Goal: Find contact information: Find contact information

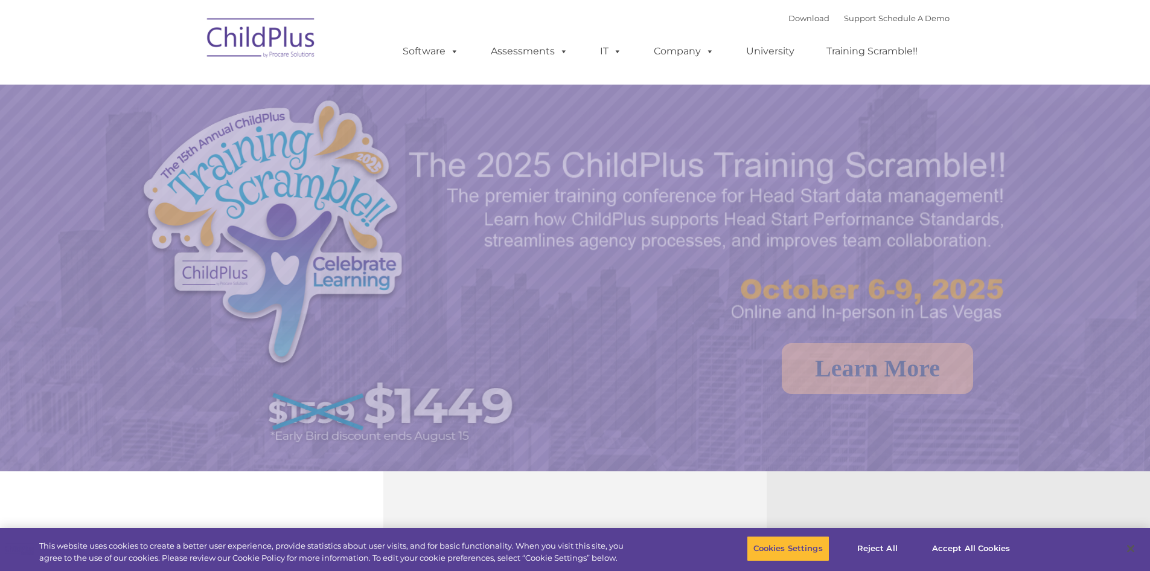
select select "MEDIUM"
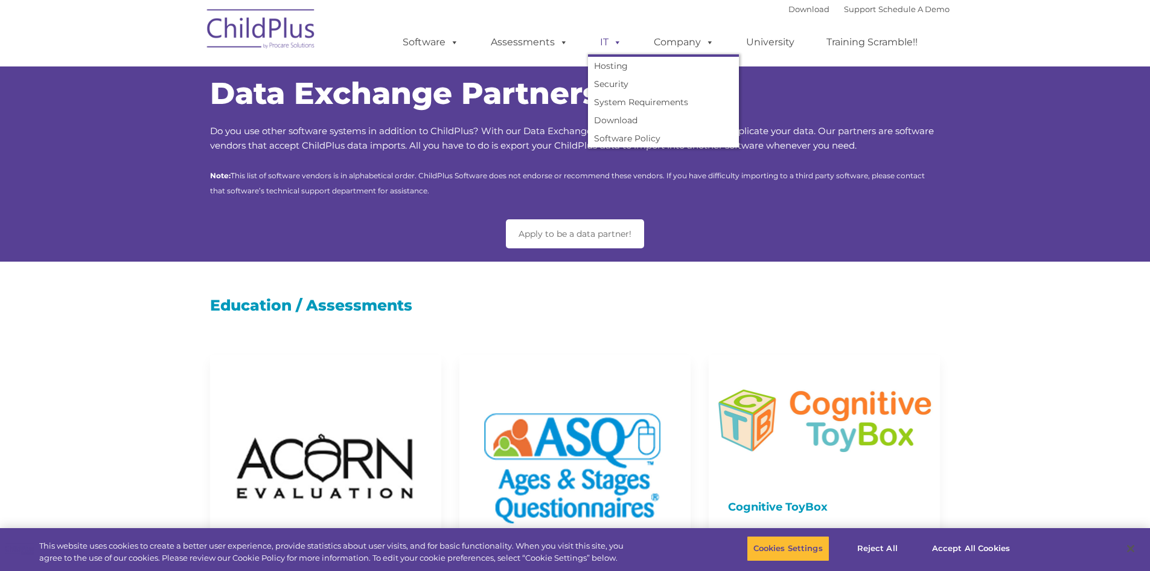
click at [617, 42] on span at bounding box center [615, 41] width 13 height 11
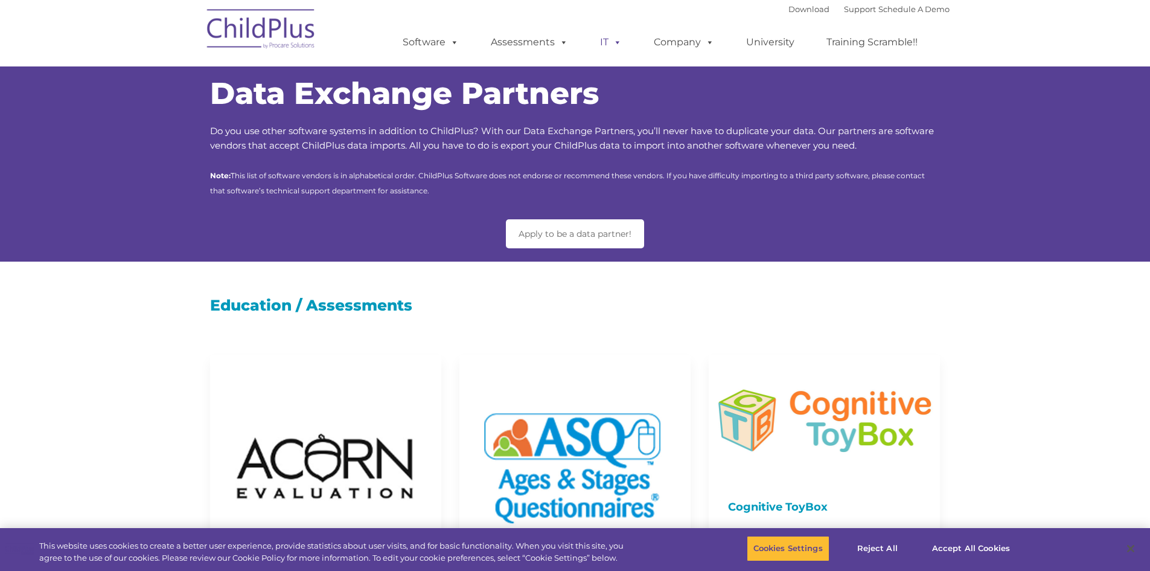
click at [620, 43] on span at bounding box center [615, 41] width 13 height 11
click at [889, 549] on button "Reject All" at bounding box center [877, 548] width 75 height 25
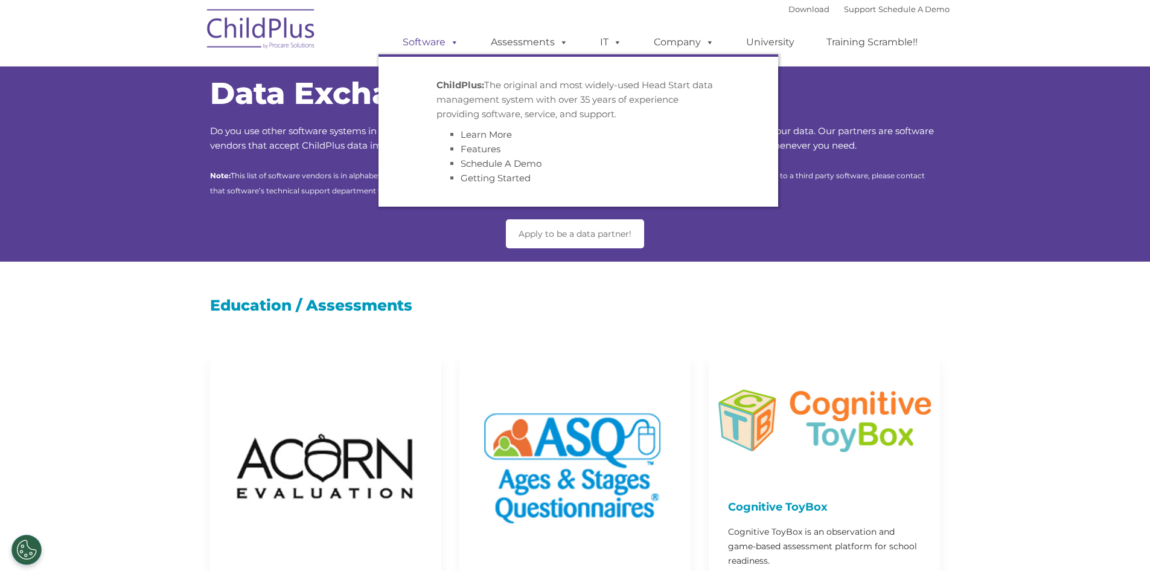
click at [452, 42] on span at bounding box center [452, 41] width 13 height 11
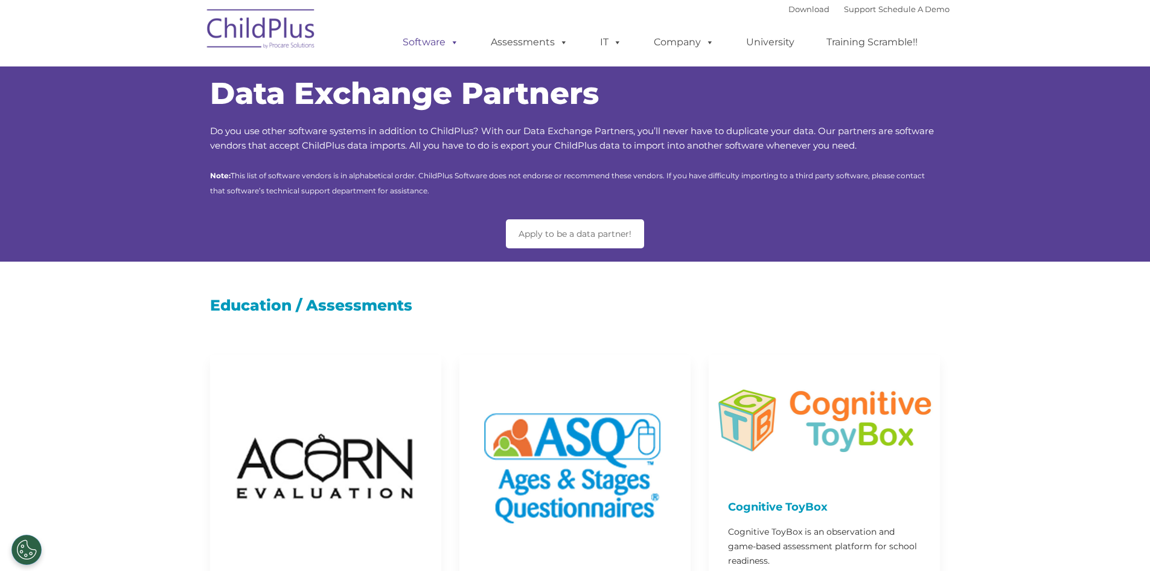
click at [452, 42] on span at bounding box center [452, 41] width 13 height 11
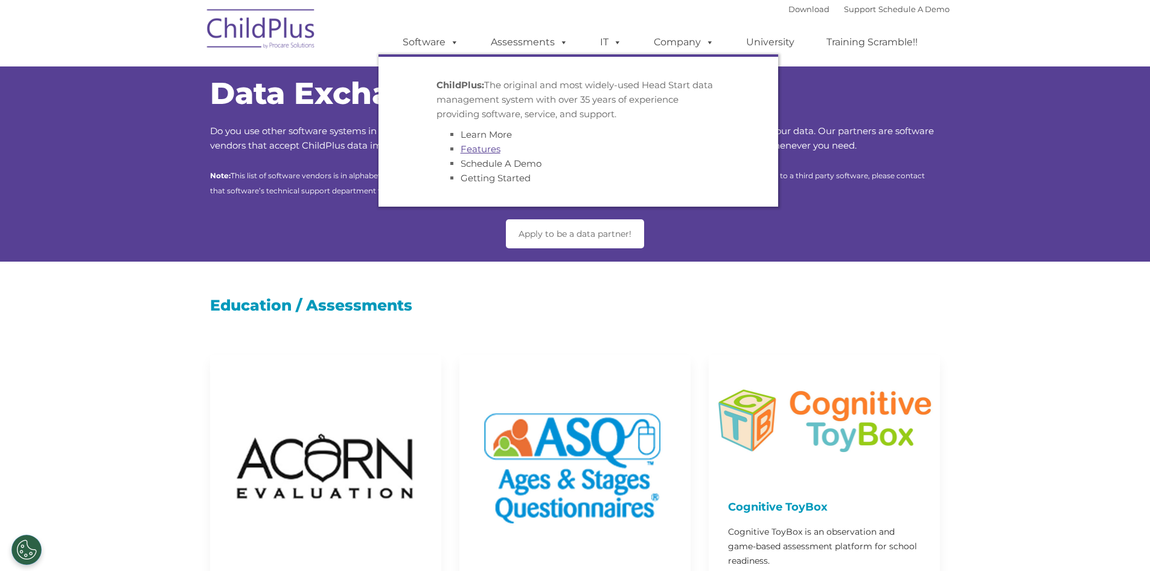
click at [490, 152] on link "Features" at bounding box center [481, 148] width 40 height 11
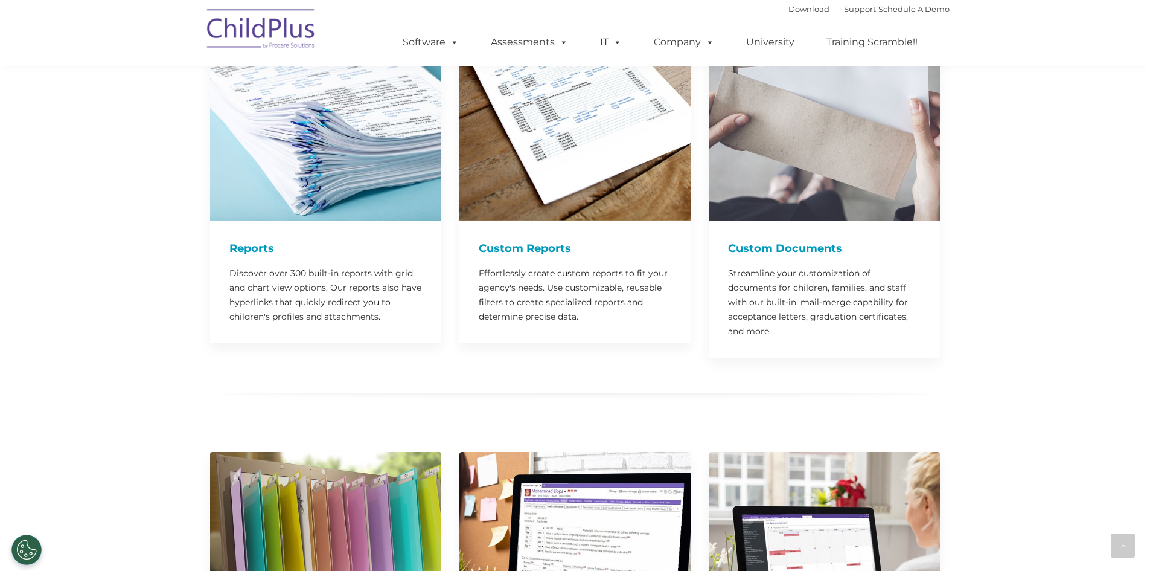
scroll to position [1637, 0]
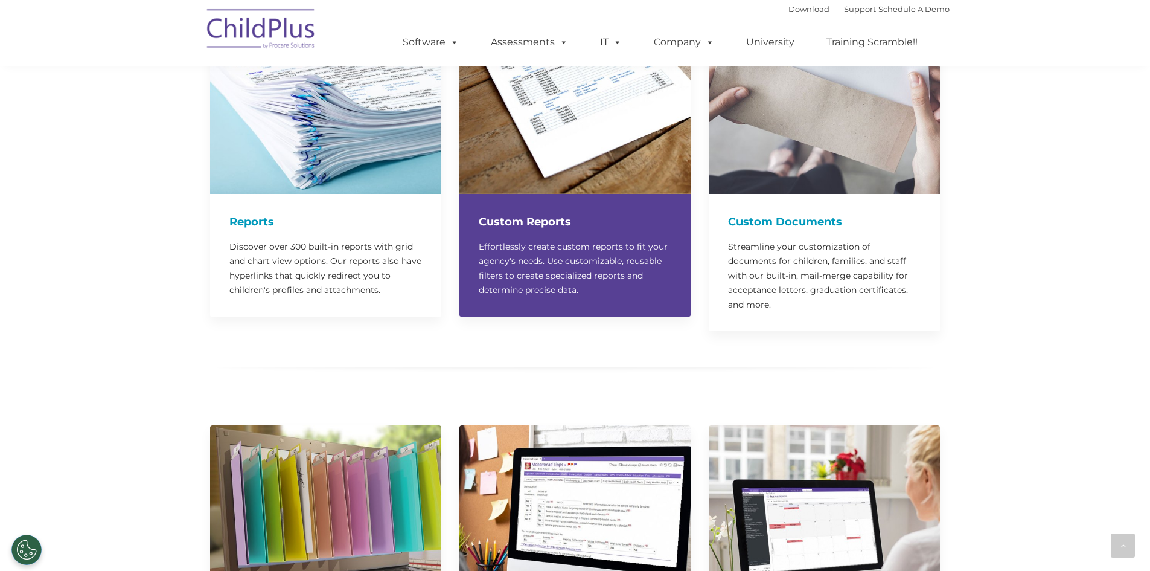
click at [527, 239] on p "Effortlessly create custom reports to fit your agency's needs. Use customizable…" at bounding box center [575, 268] width 193 height 58
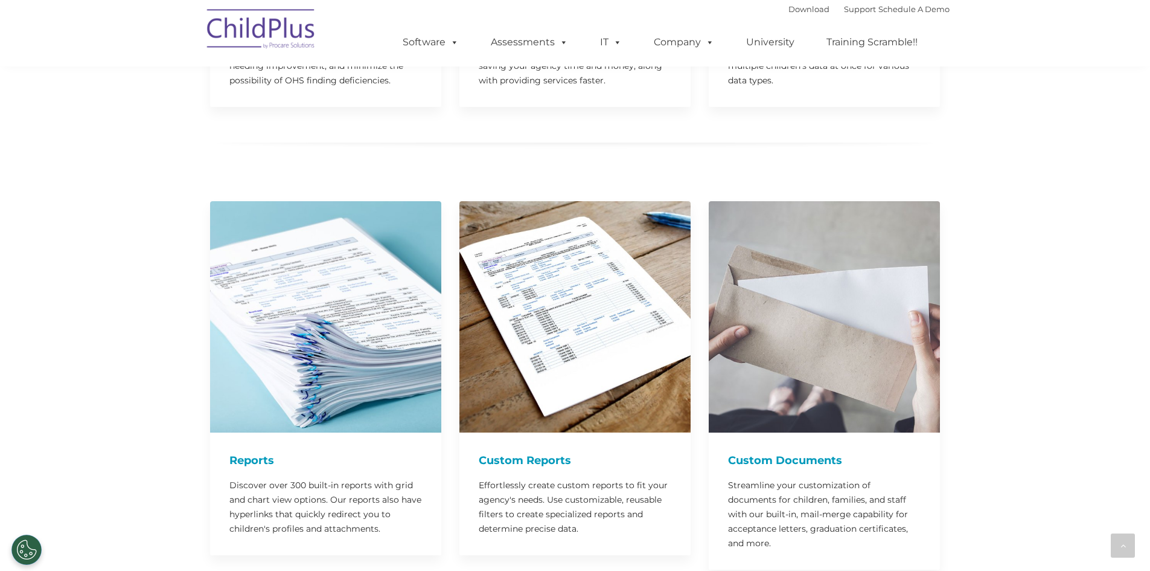
scroll to position [1332, 0]
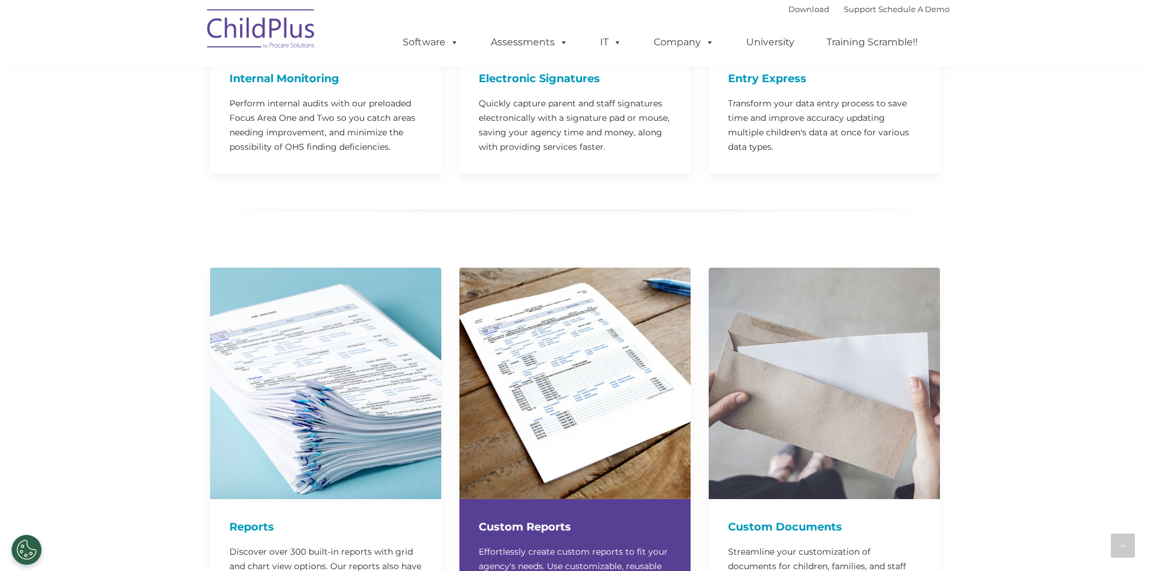
click at [528, 272] on div at bounding box center [574, 382] width 231 height 231
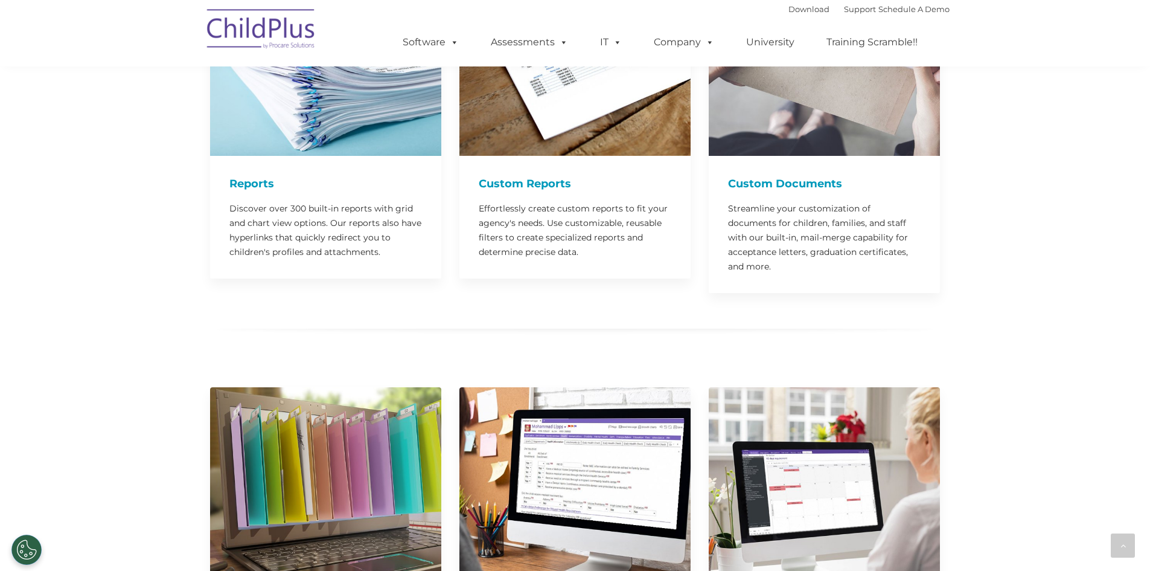
scroll to position [1695, 0]
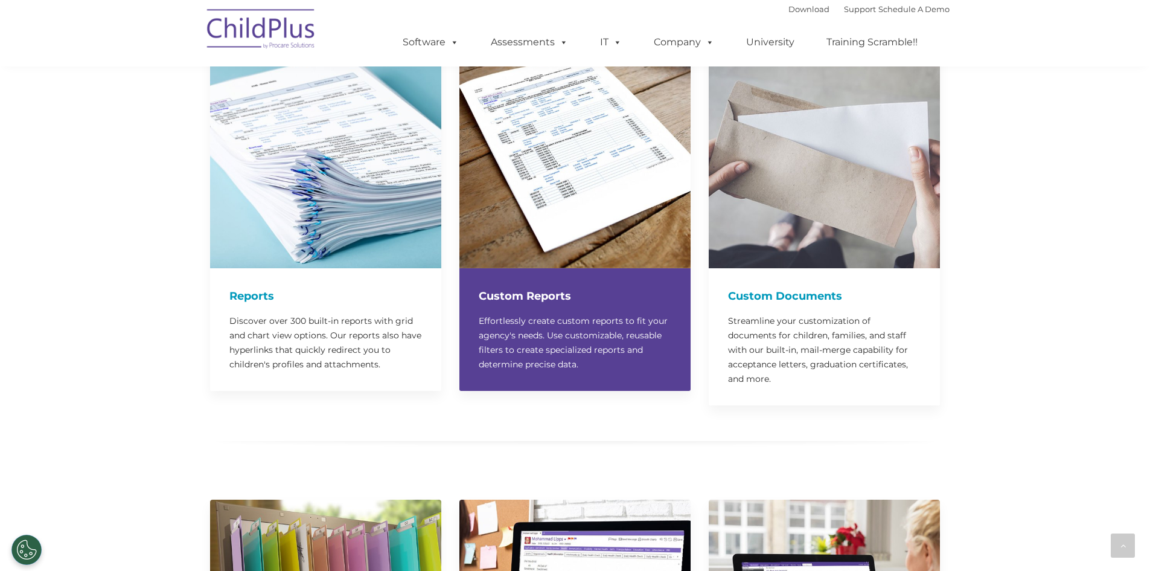
click at [489, 137] on div at bounding box center [574, 152] width 231 height 231
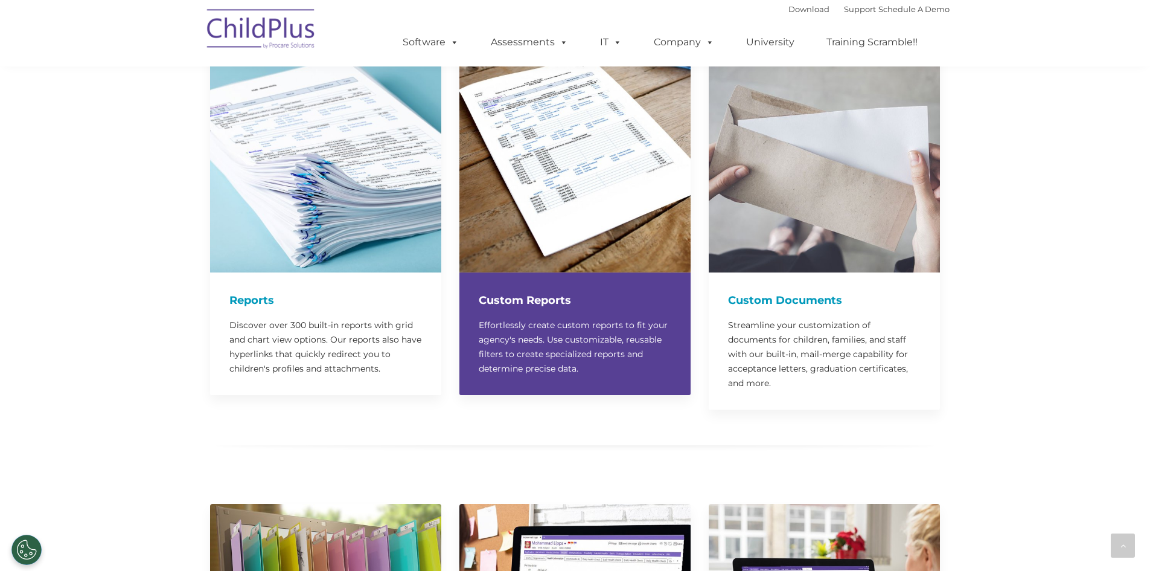
click at [489, 137] on img at bounding box center [574, 156] width 231 height 231
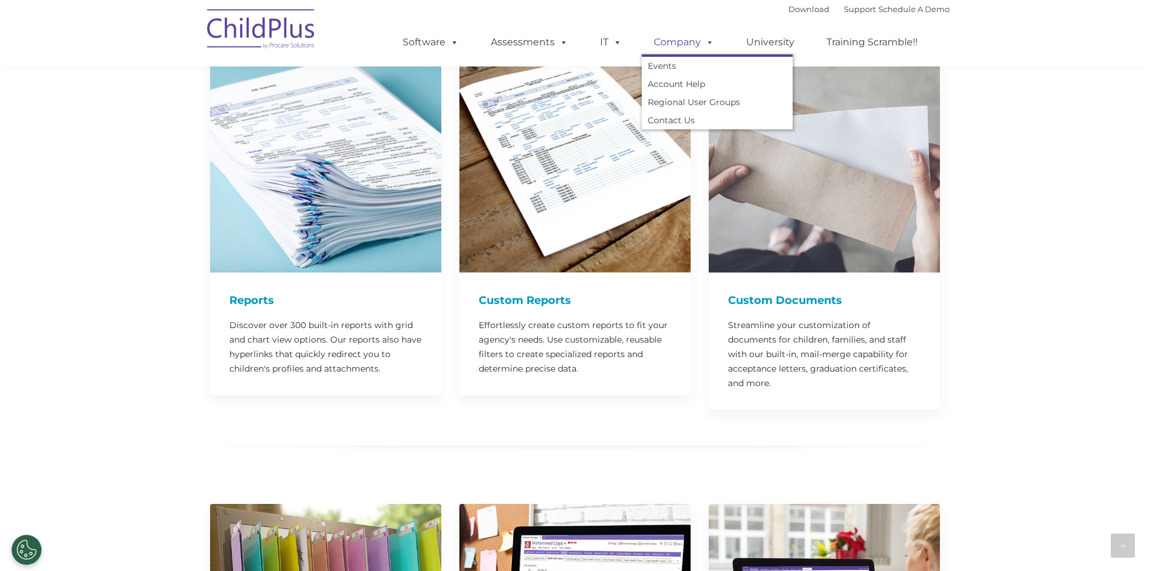
click at [711, 43] on span at bounding box center [707, 41] width 13 height 11
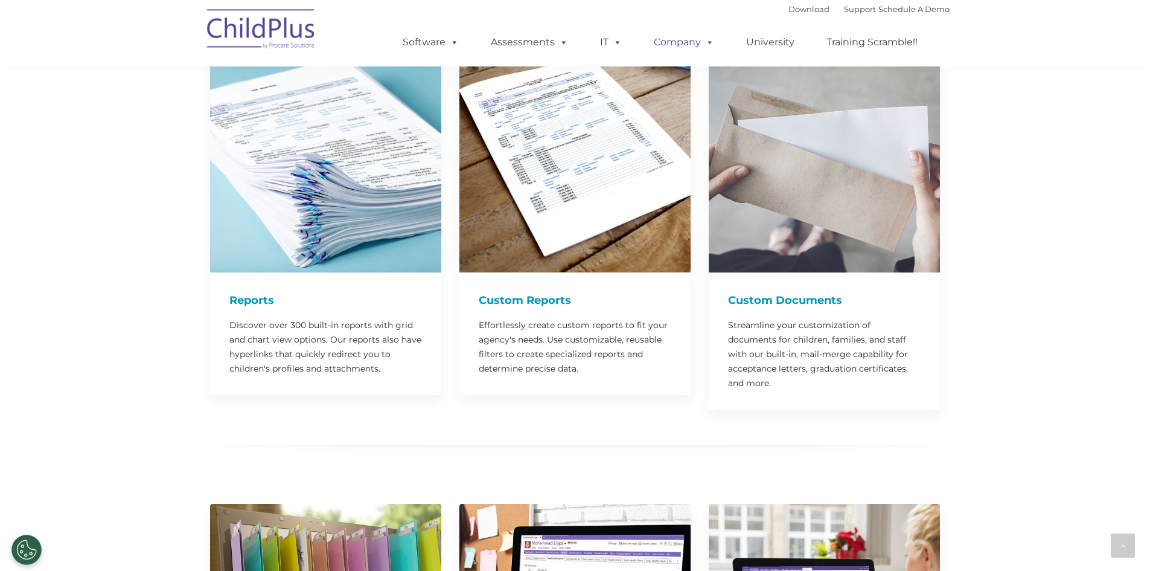
click at [711, 43] on span at bounding box center [707, 41] width 13 height 11
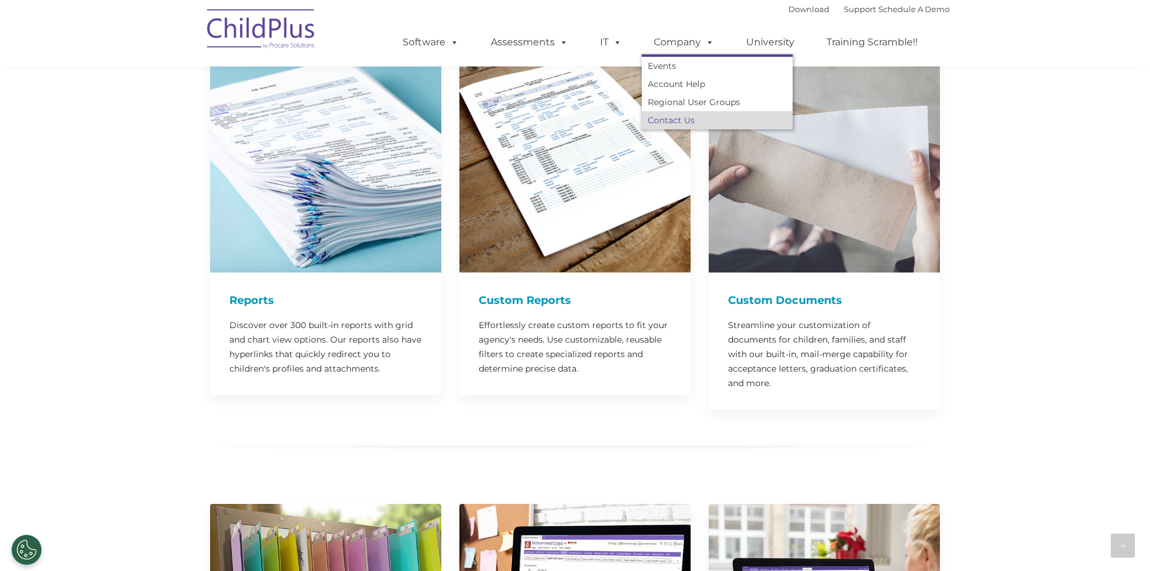
click at [692, 118] on link "Contact Us" at bounding box center [717, 120] width 151 height 18
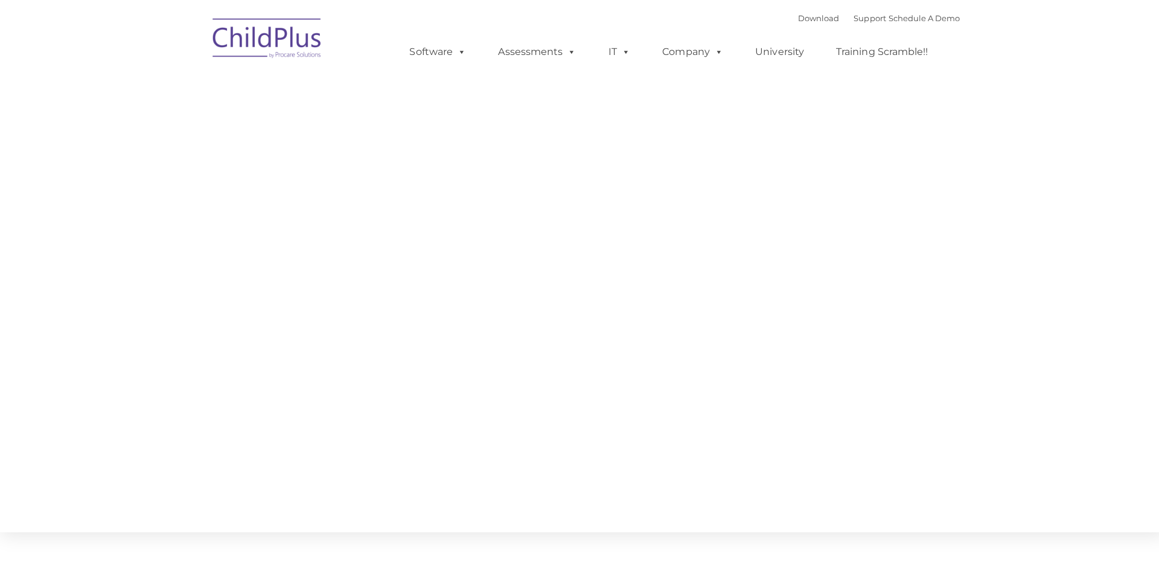
type input ""
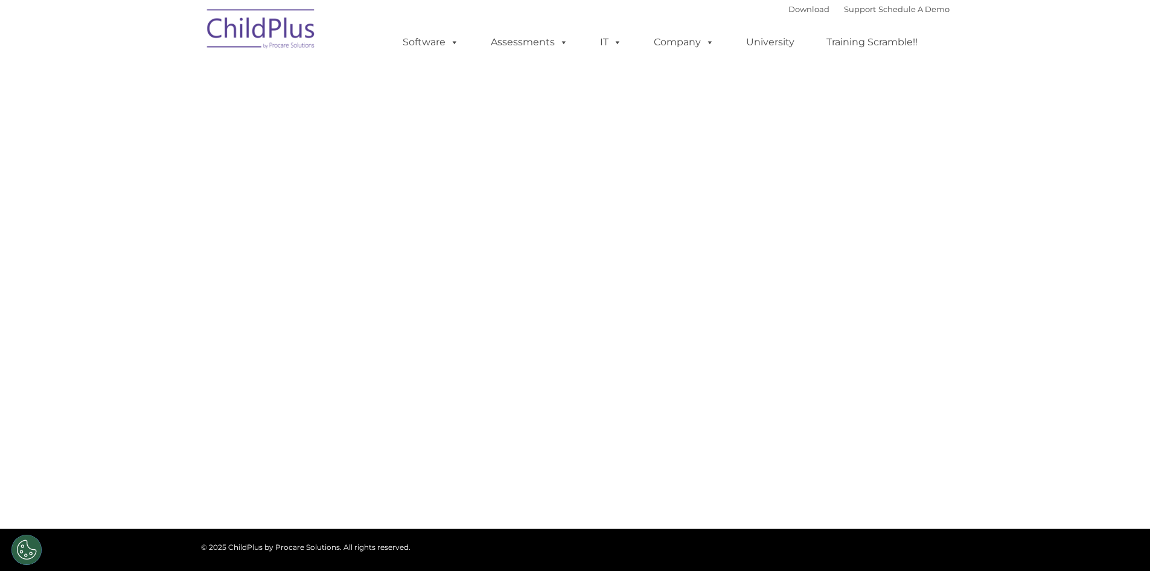
select select "MEDIUM"
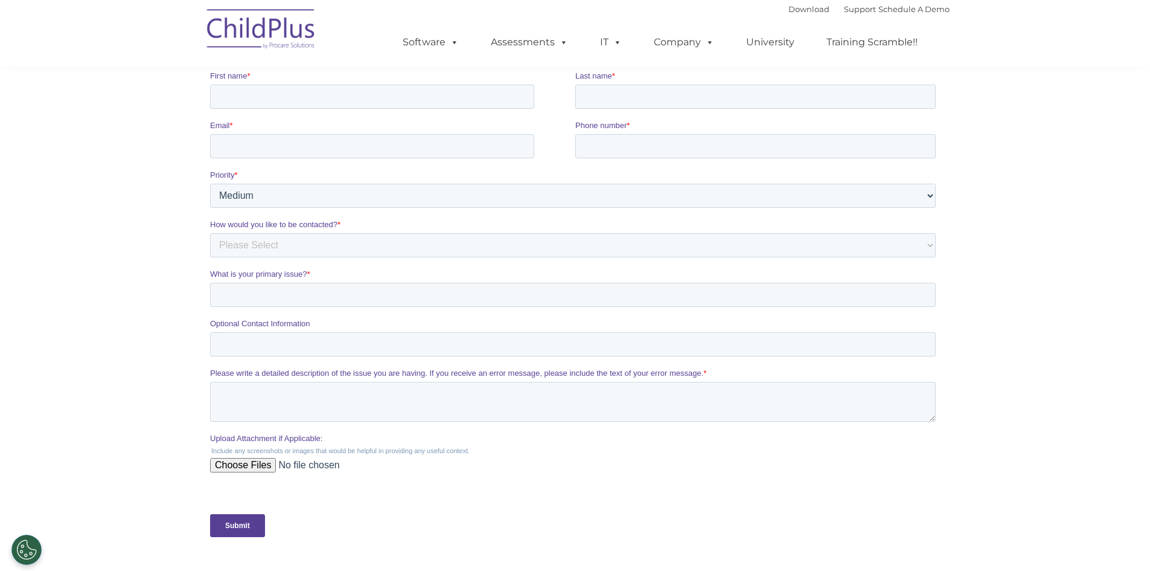
scroll to position [476, 0]
